Goal: Information Seeking & Learning: Check status

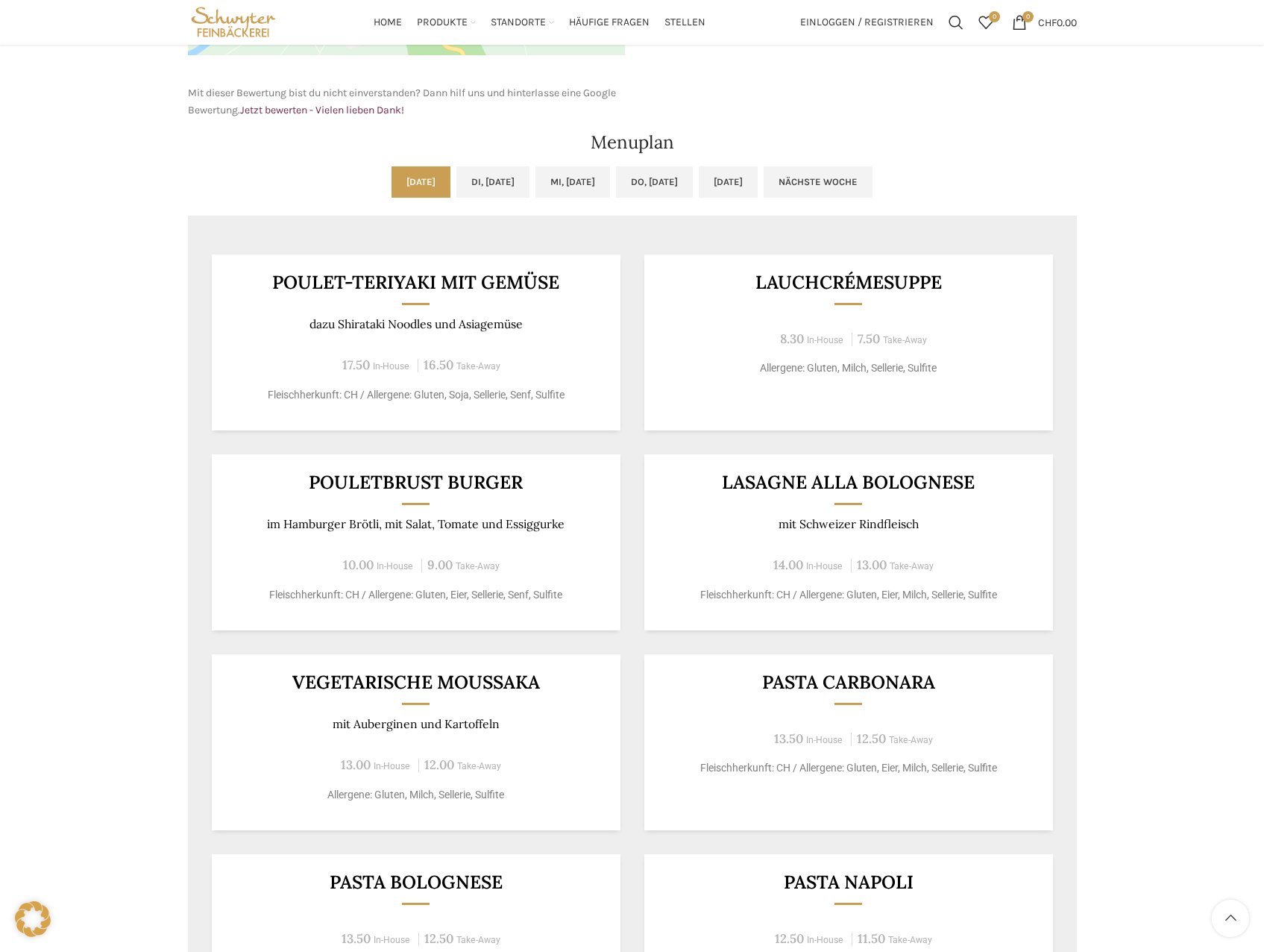
scroll to position [597, 0]
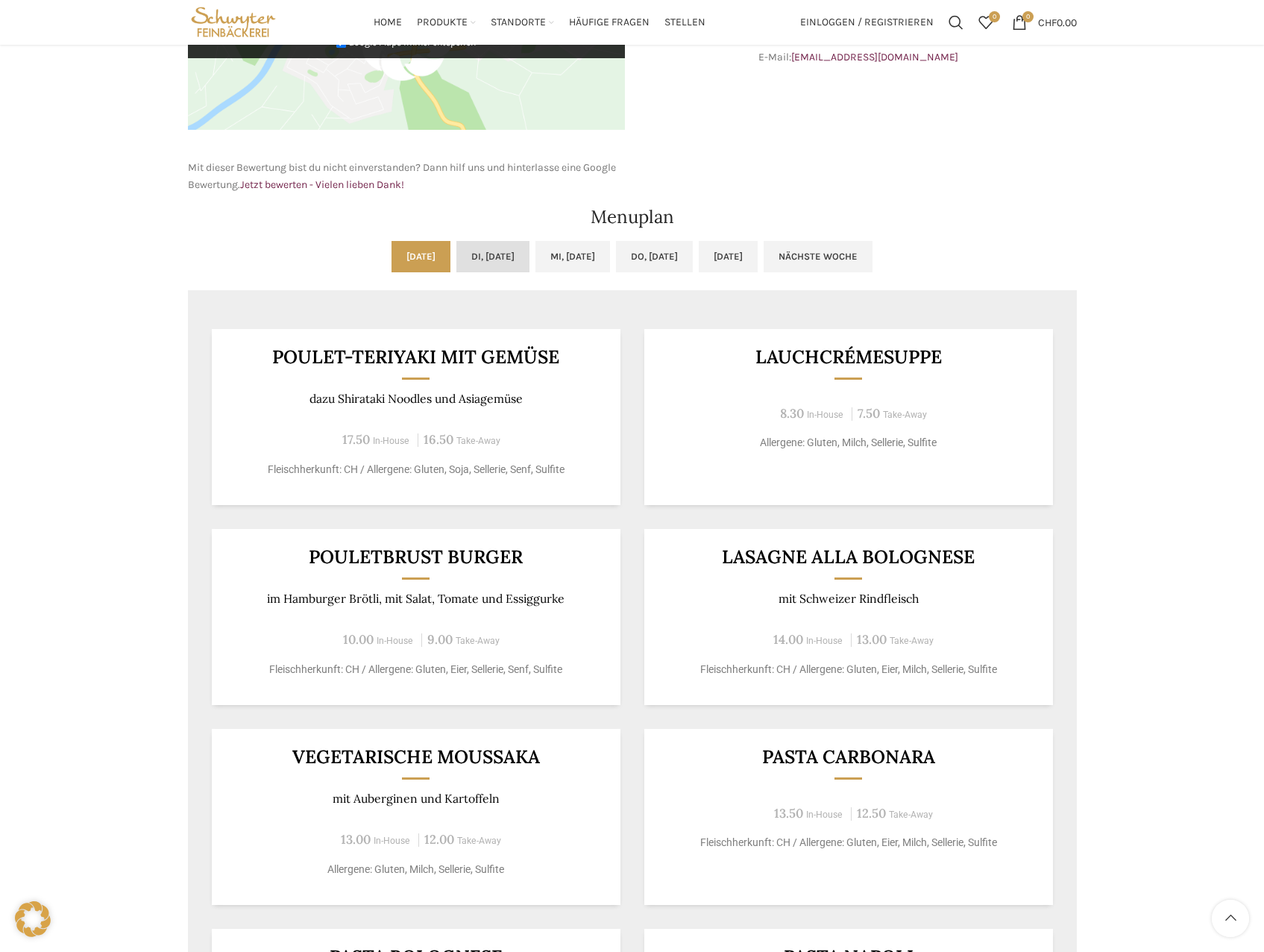
click at [490, 243] on link "Di, [DATE]" at bounding box center [493, 256] width 73 height 31
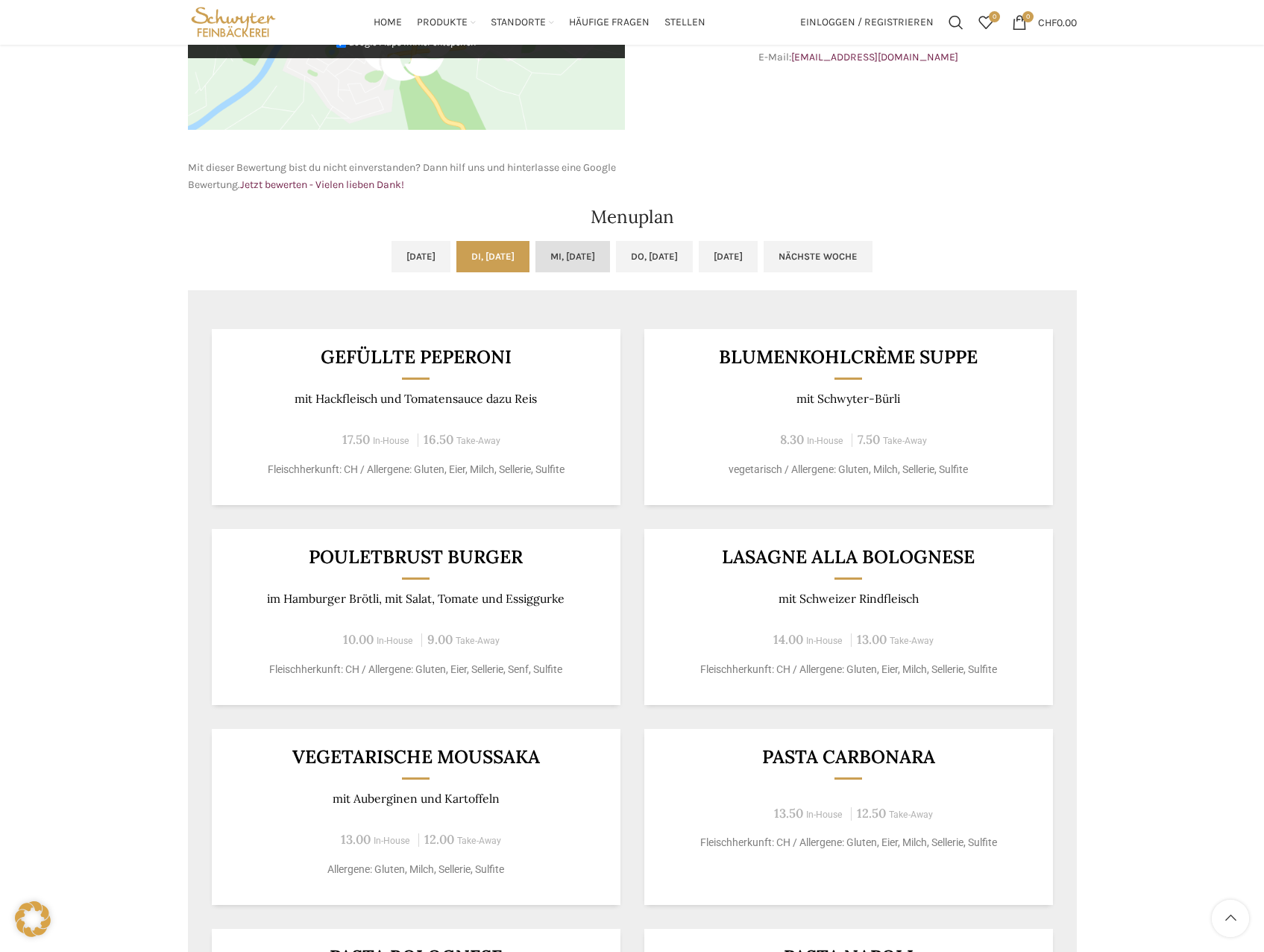
click at [599, 249] on link "Mi, [DATE]" at bounding box center [572, 256] width 75 height 31
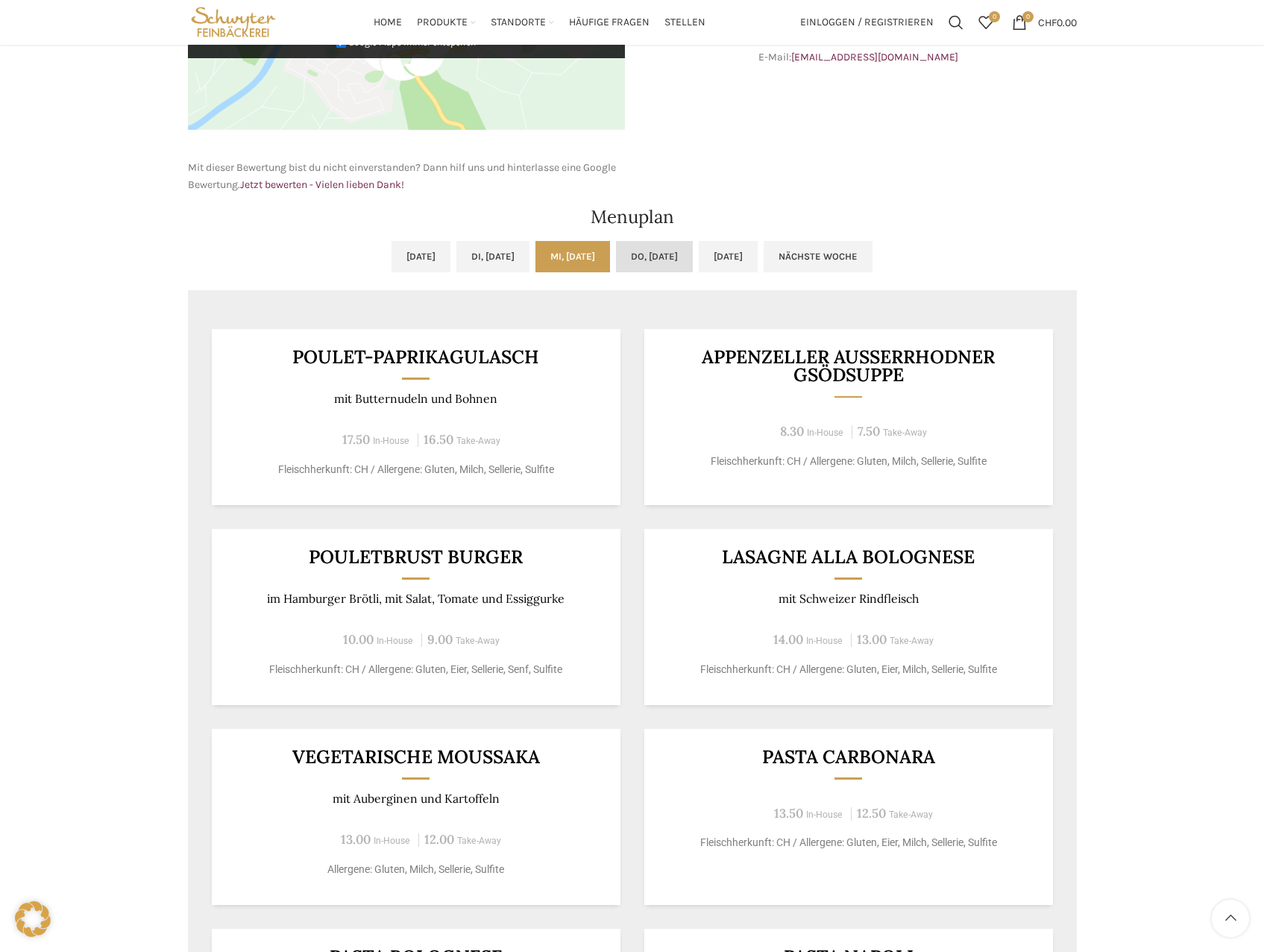
click at [679, 246] on link "Do, [DATE]" at bounding box center [655, 256] width 77 height 31
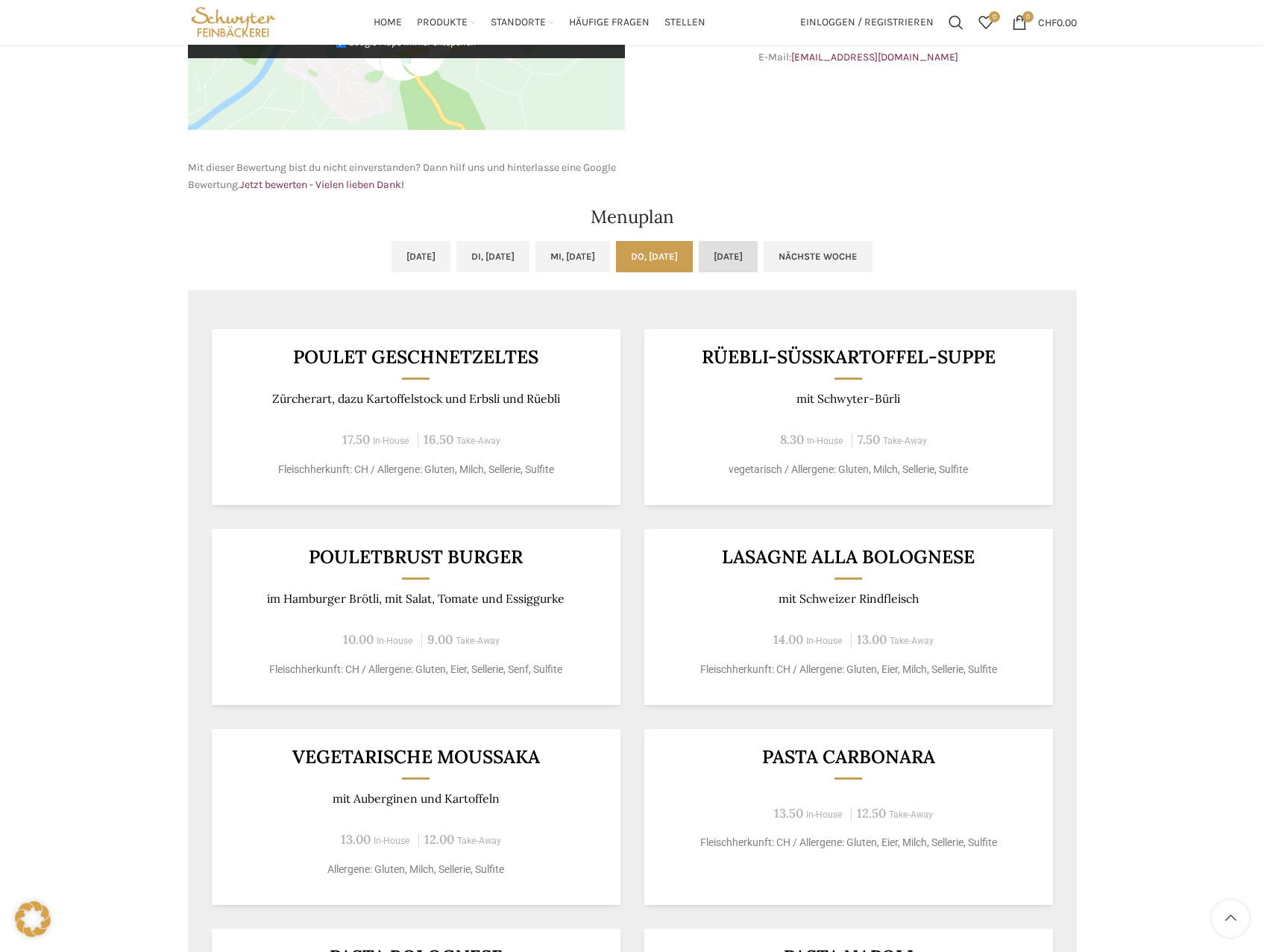
click at [737, 254] on link "[DATE]" at bounding box center [728, 256] width 59 height 31
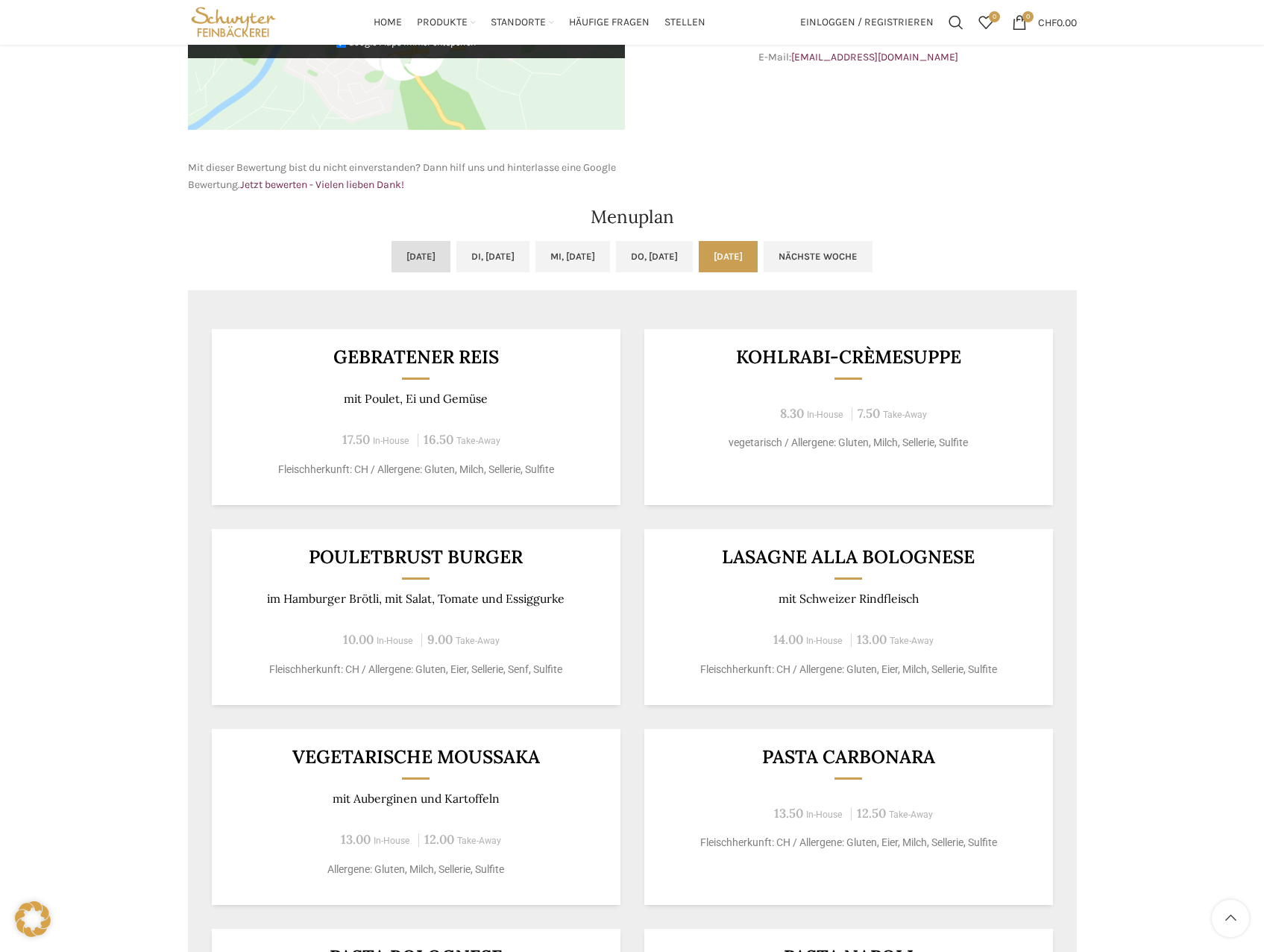
click at [391, 249] on link "[DATE]" at bounding box center [420, 256] width 59 height 31
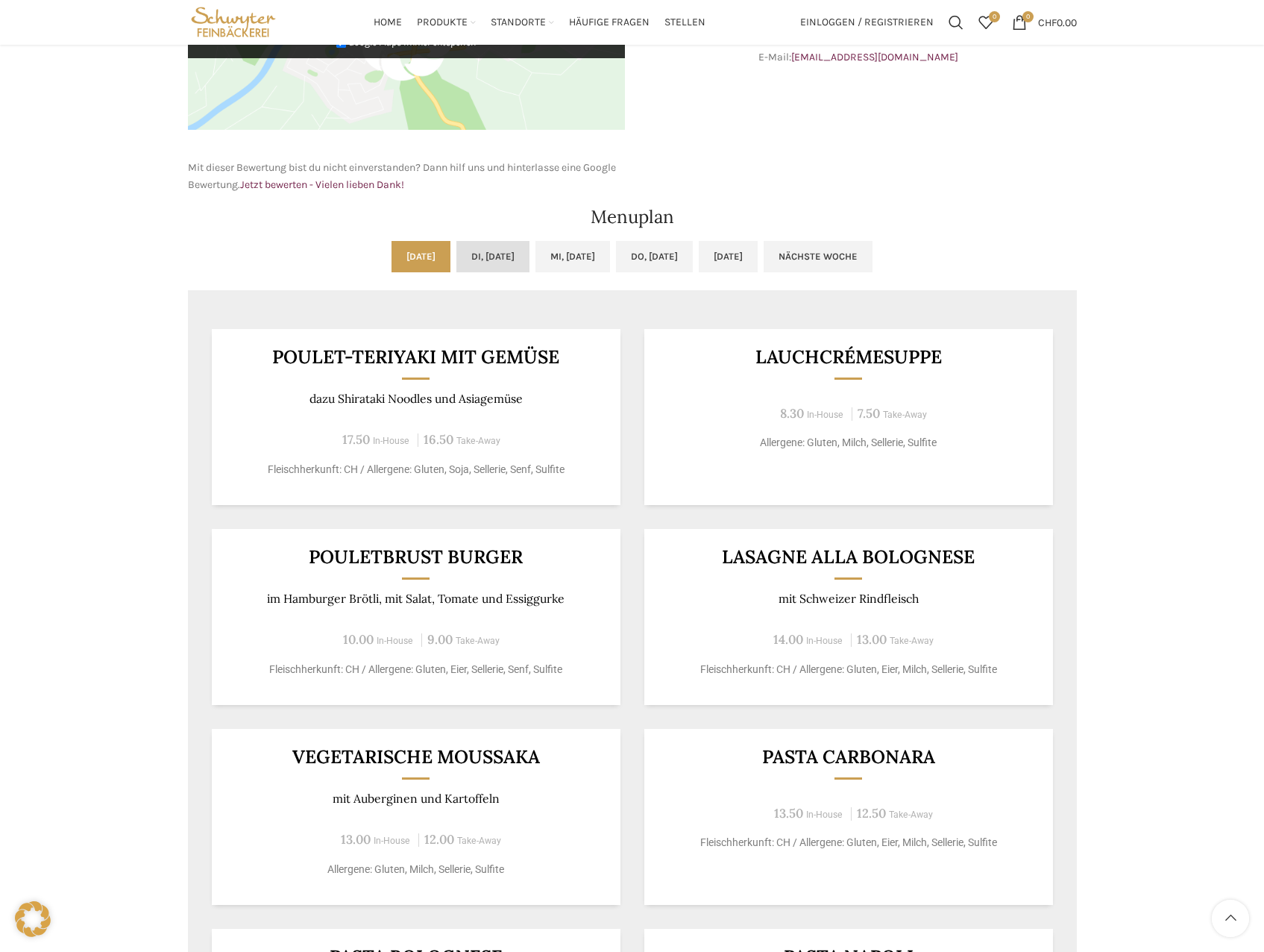
drag, startPoint x: 472, startPoint y: 250, endPoint x: 578, endPoint y: 252, distance: 106.0
click at [473, 251] on link "Di, [DATE]" at bounding box center [493, 256] width 73 height 31
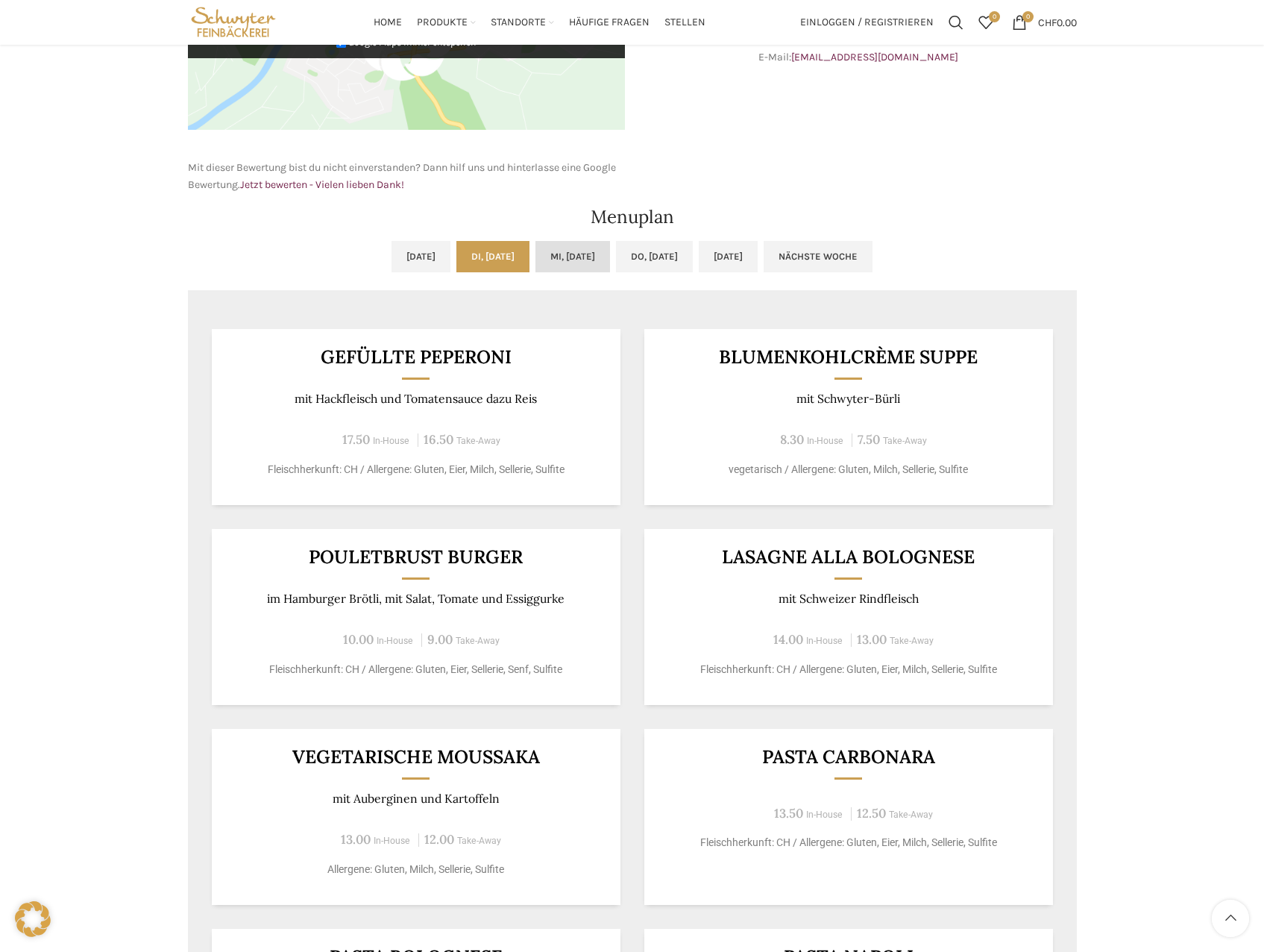
click at [589, 259] on link "Mi, [DATE]" at bounding box center [572, 256] width 75 height 31
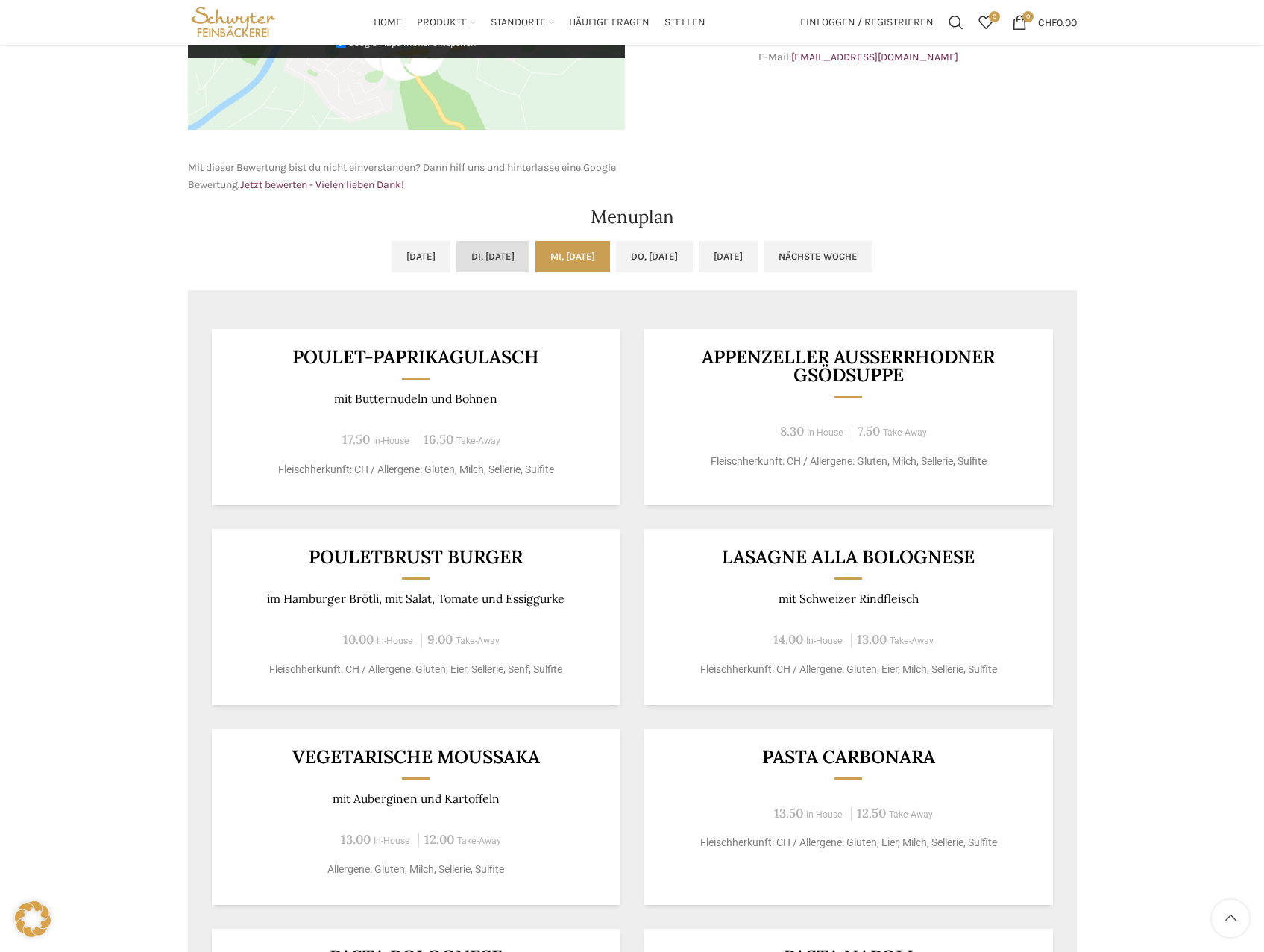
click at [511, 258] on link "Di, [DATE]" at bounding box center [493, 256] width 73 height 31
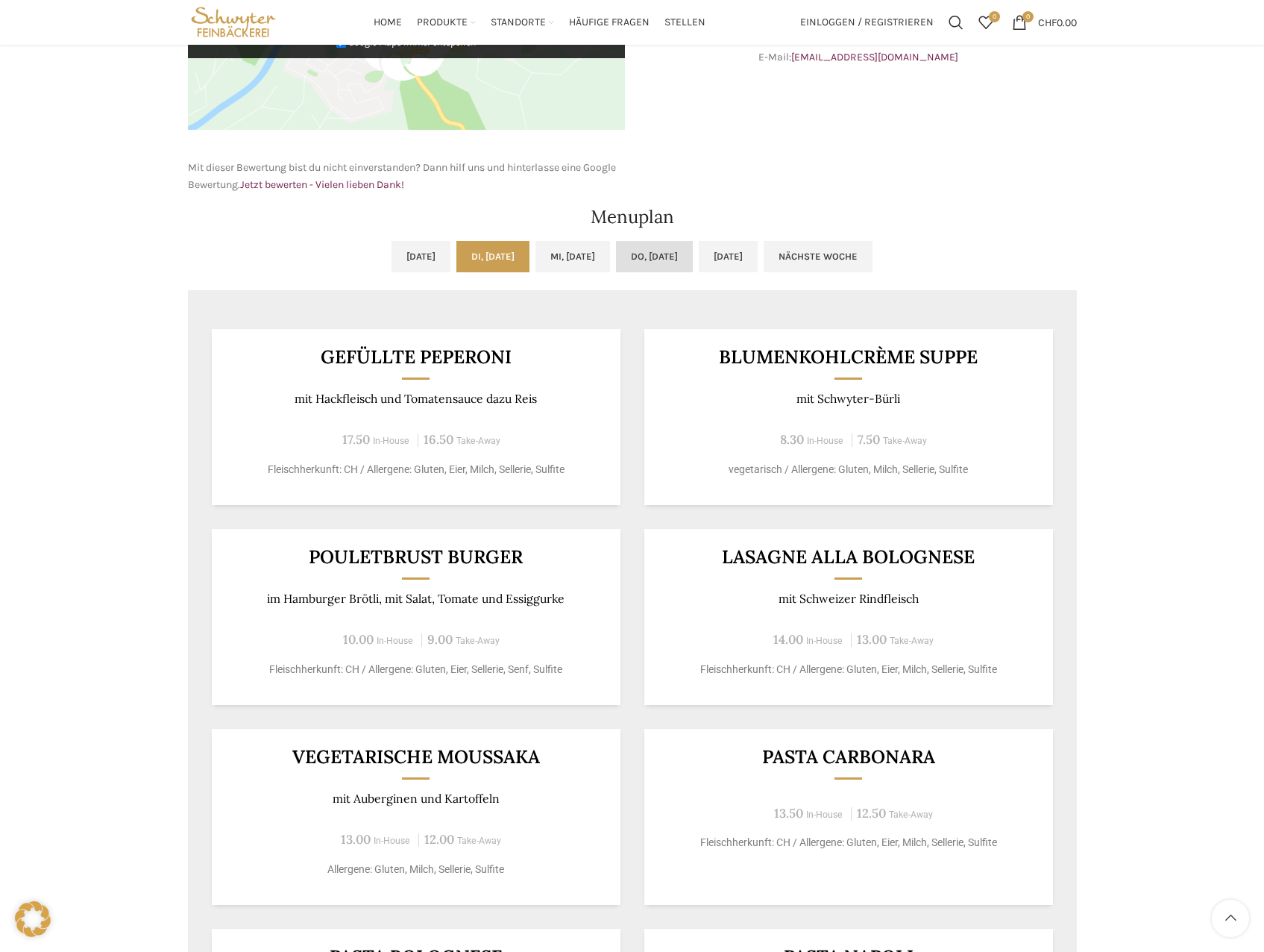
click at [637, 260] on link "Do, [DATE]" at bounding box center [655, 256] width 77 height 31
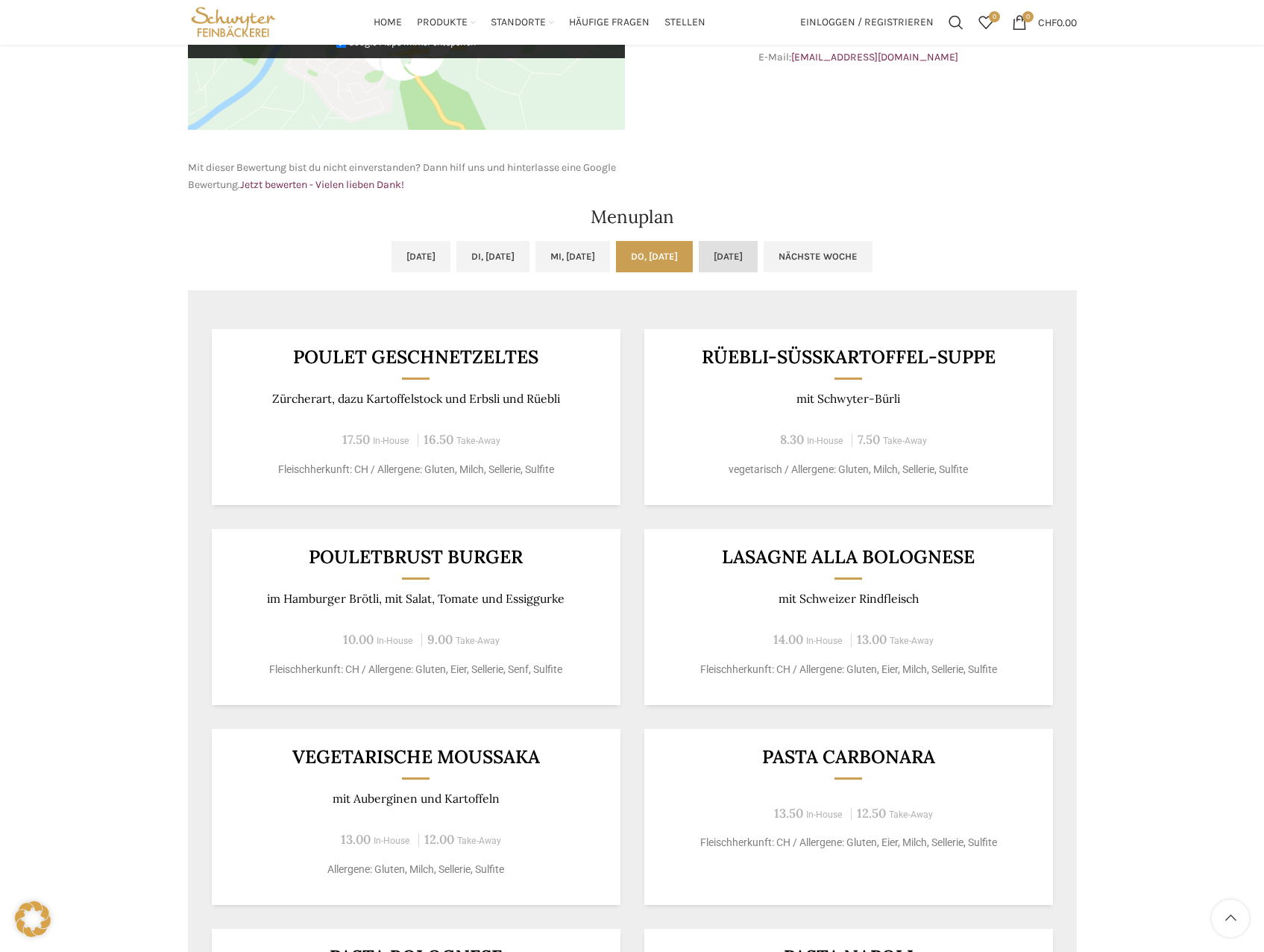
click at [758, 261] on link "[DATE]" at bounding box center [728, 256] width 59 height 31
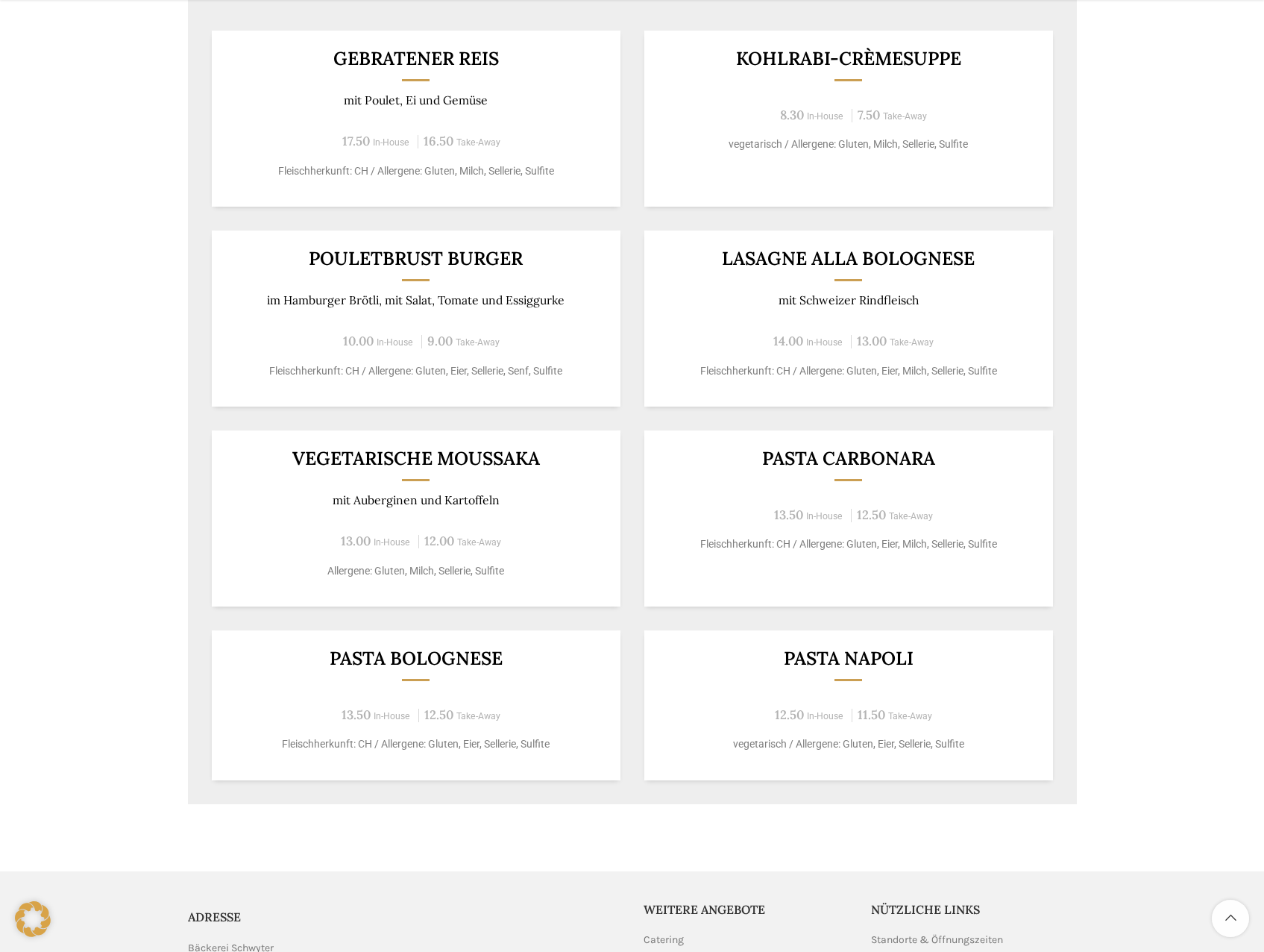
scroll to position [970, 0]
